Goal: Task Accomplishment & Management: Manage account settings

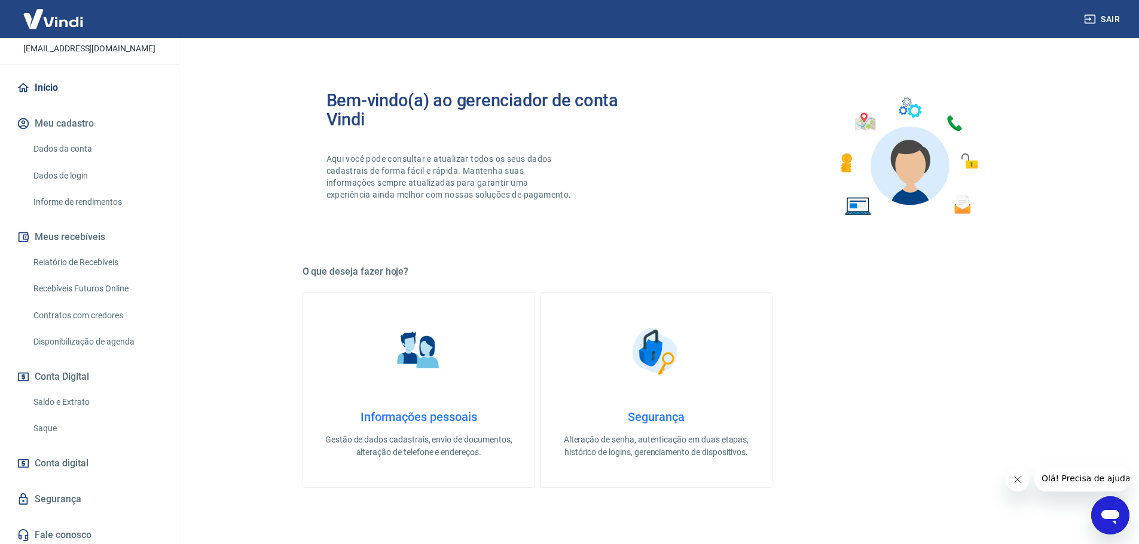
scroll to position [79, 0]
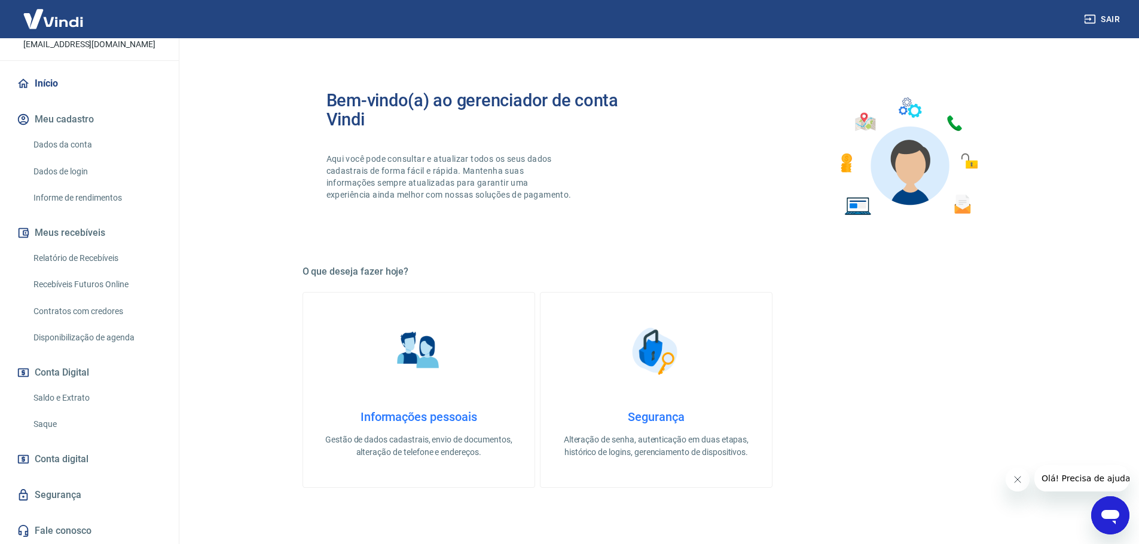
click at [60, 394] on link "Saldo e Extrato" at bounding box center [97, 398] width 136 height 25
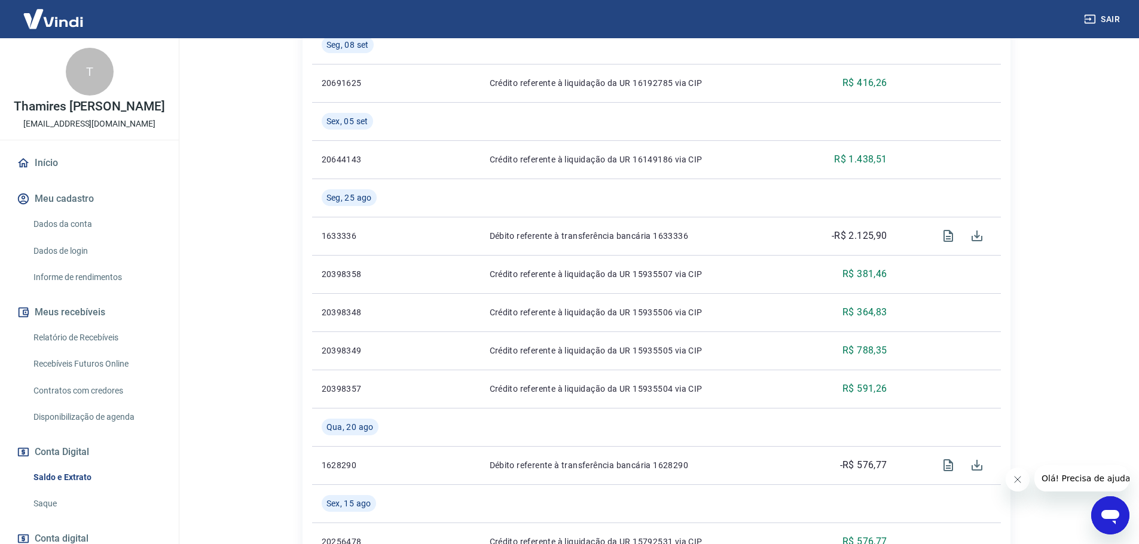
click at [41, 163] on link "Início" at bounding box center [89, 163] width 150 height 26
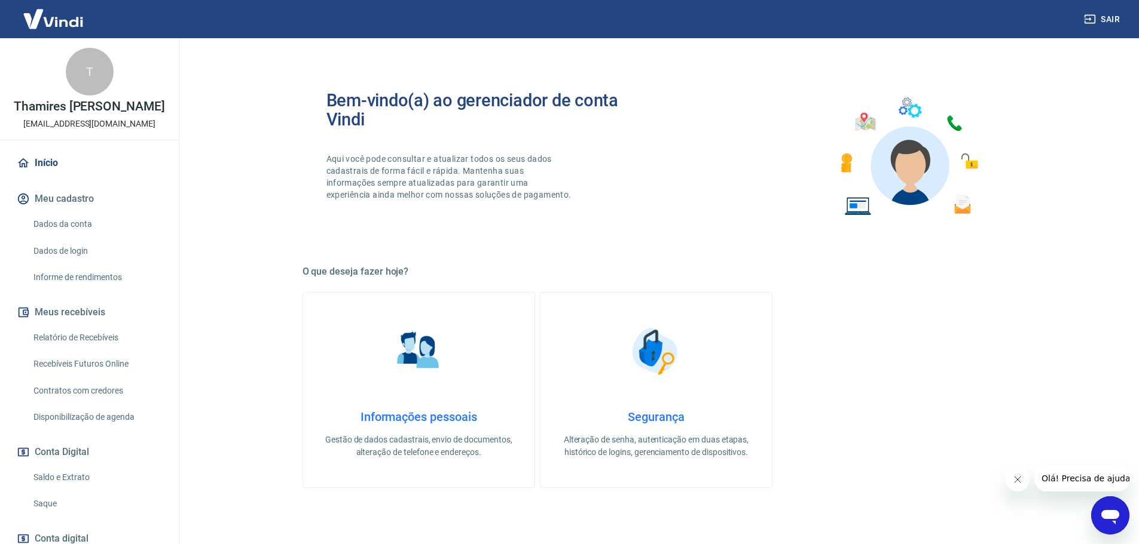
click at [124, 332] on link "Relatório de Recebíveis" at bounding box center [97, 338] width 136 height 25
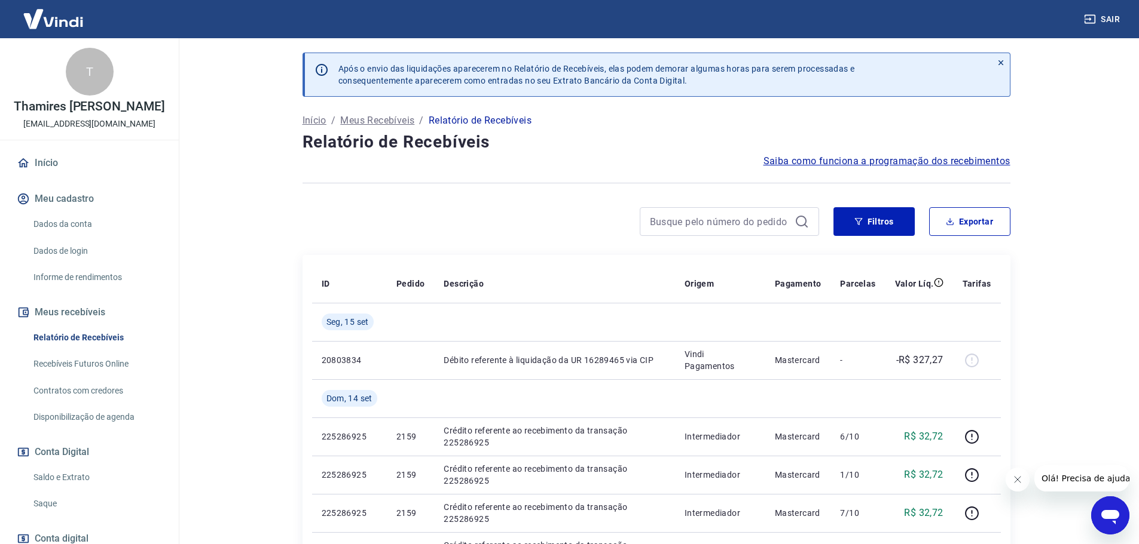
click at [117, 352] on link "Recebíveis Futuros Online" at bounding box center [97, 364] width 136 height 25
